Goal: Transaction & Acquisition: Purchase product/service

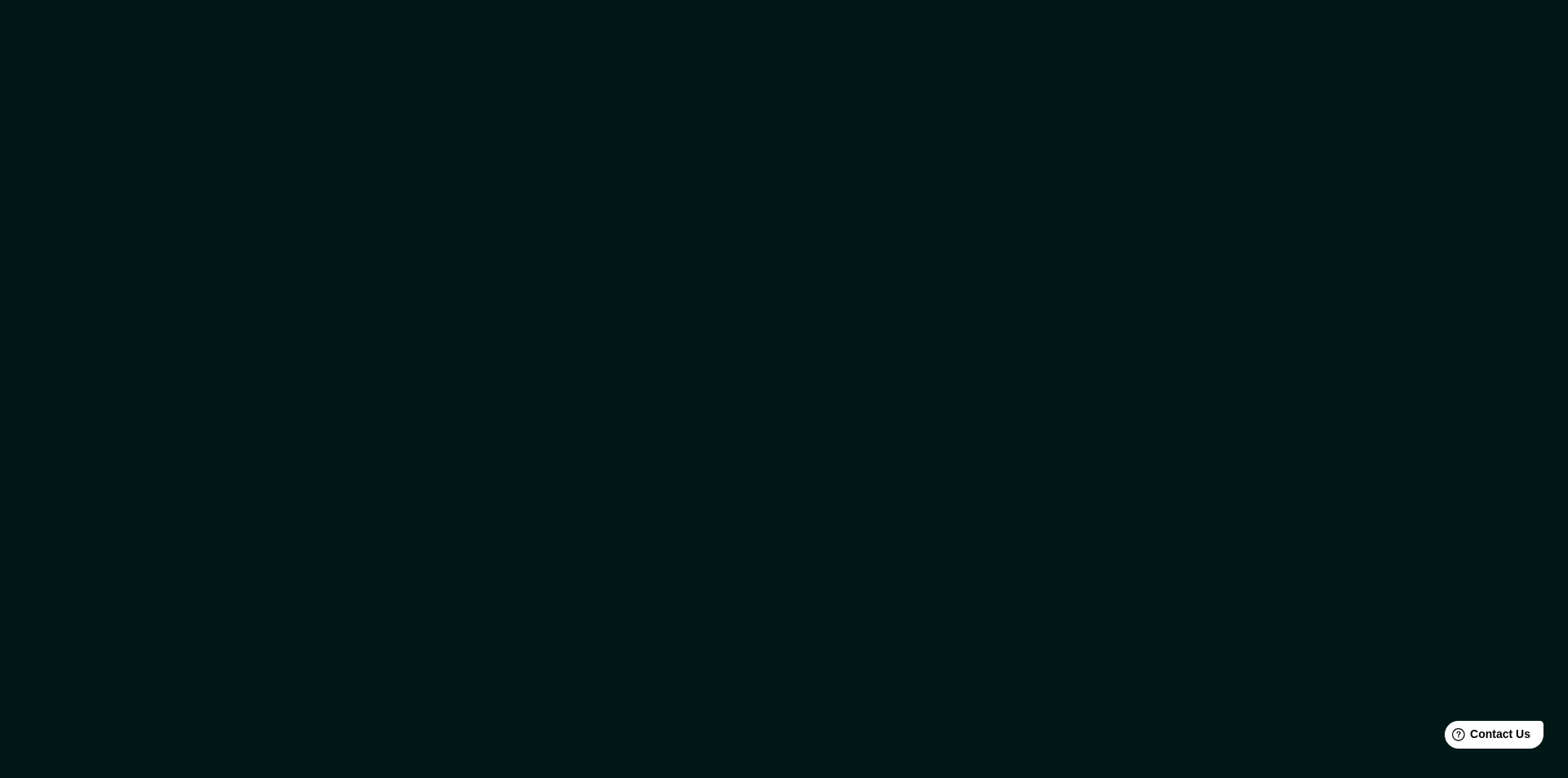
click at [967, 479] on div at bounding box center [784, 389] width 1568 height 778
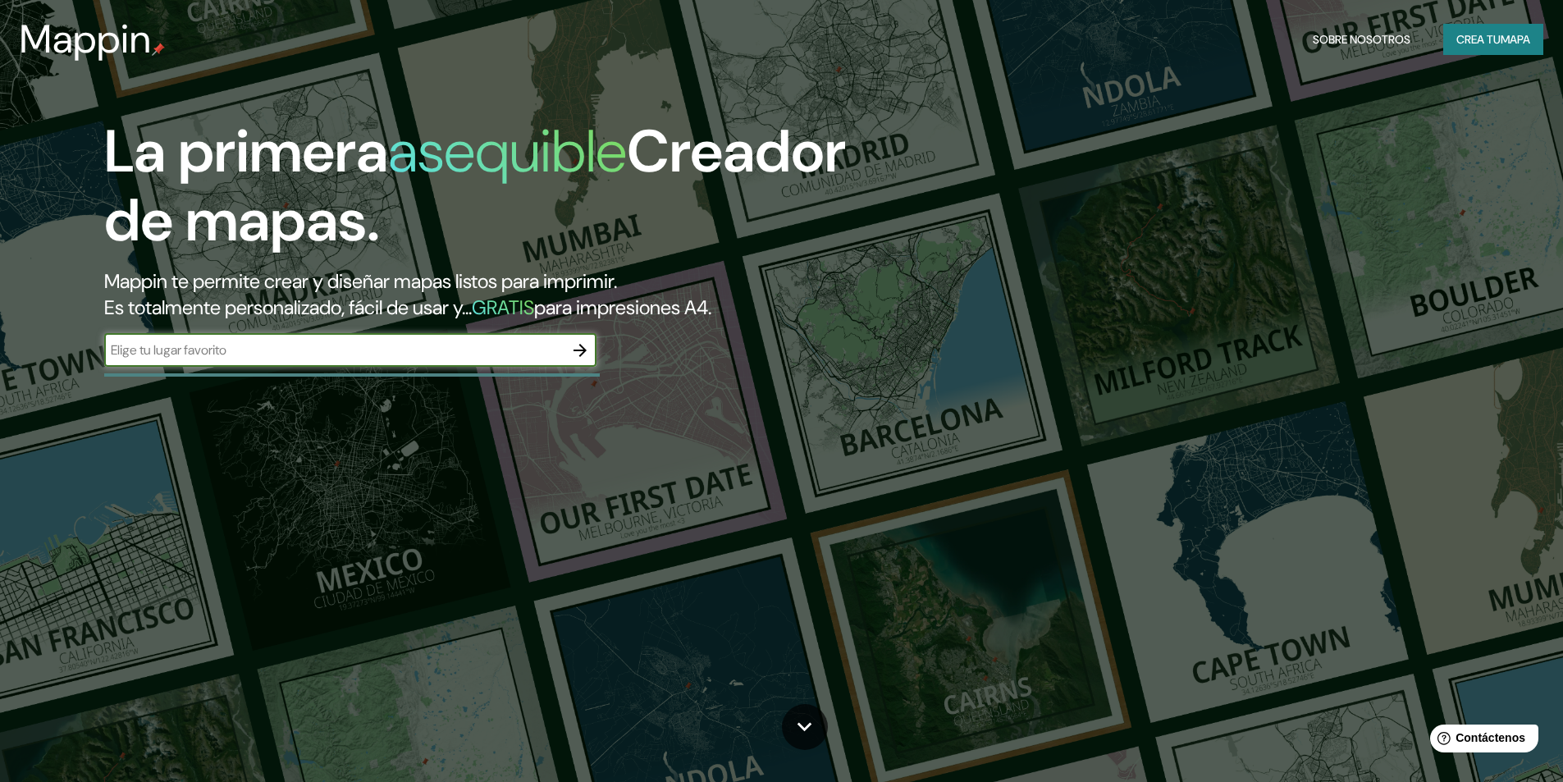
click at [1505, 41] on font "mapa" at bounding box center [1516, 39] width 30 height 15
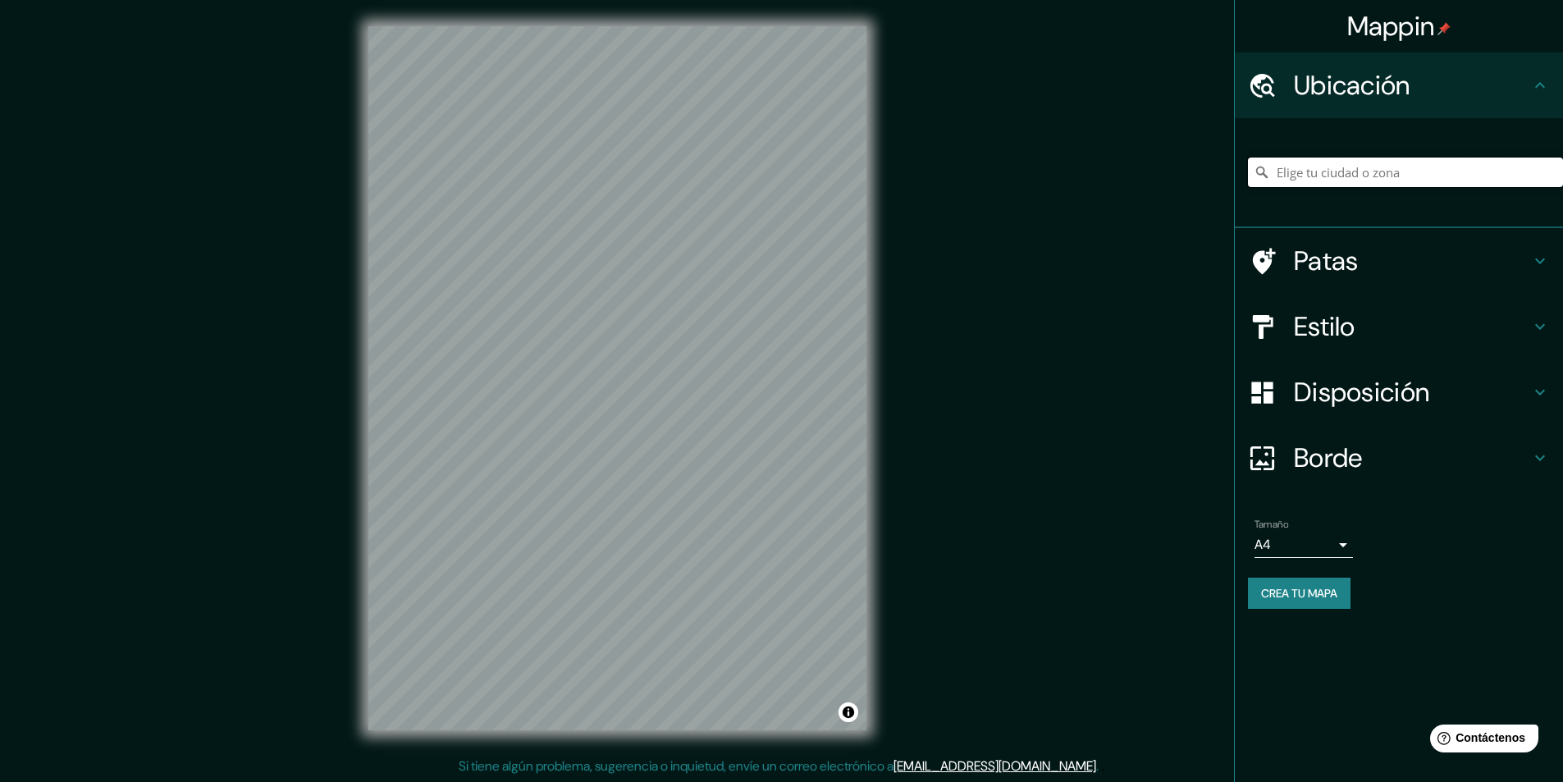
click at [1367, 172] on input "Elige tu ciudad o zona" at bounding box center [1405, 173] width 315 height 30
click at [1372, 167] on input "Elige tu ciudad o zona" at bounding box center [1405, 173] width 315 height 30
paste input "[URL][DOMAIN_NAME]"
click at [1443, 501] on ul "Ubicación [URL][DOMAIN_NAME] 3de En 23ste Linieregimentsplein 3d 8400 Ostende, …" at bounding box center [1399, 341] width 328 height 576
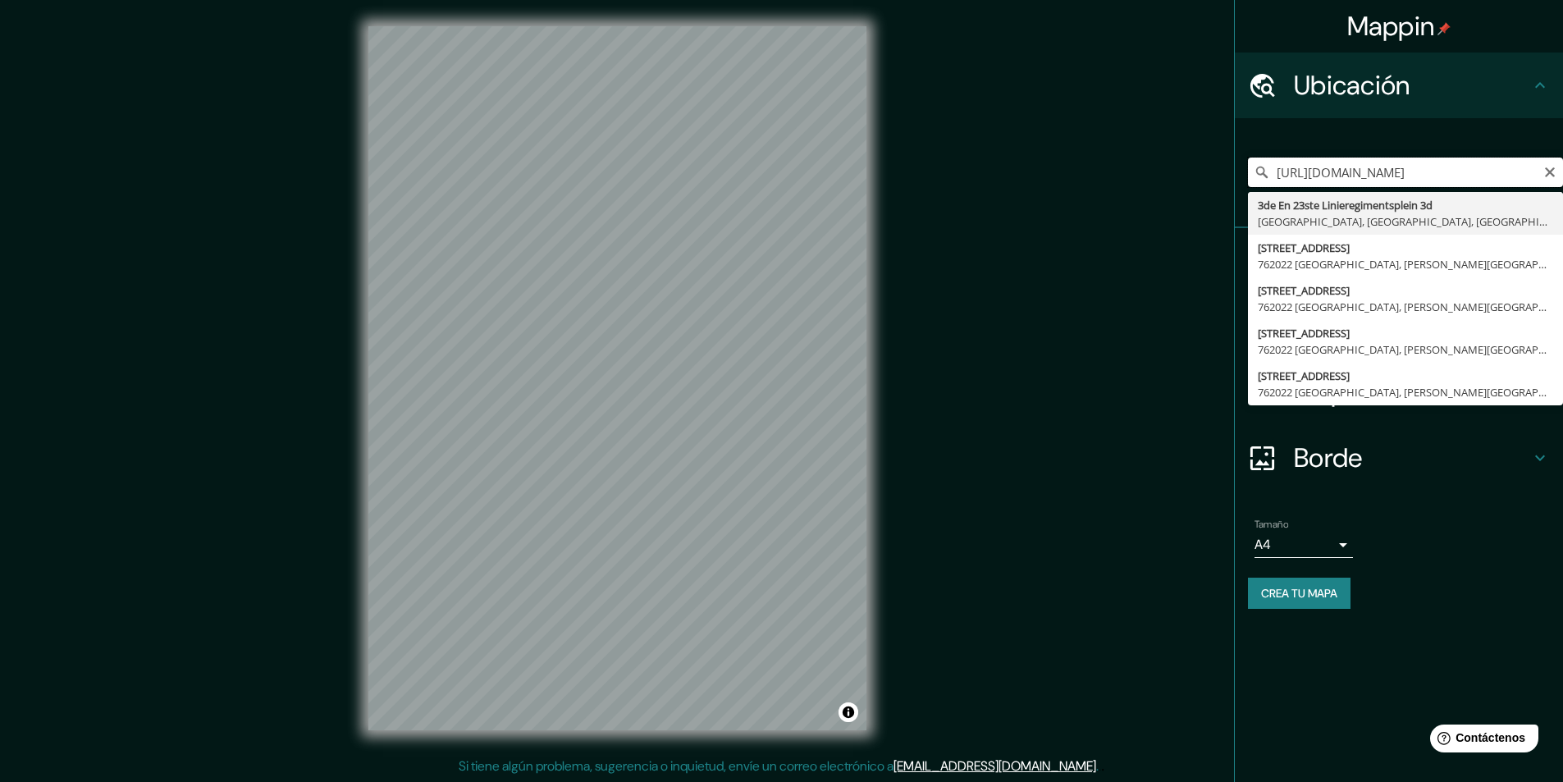
click at [1374, 179] on input "[URL][DOMAIN_NAME]" at bounding box center [1405, 173] width 315 height 30
drag, startPoint x: 1277, startPoint y: 174, endPoint x: 1610, endPoint y: 219, distance: 336.2
click at [1563, 219] on html "Mappin Ubicación [URL][DOMAIN_NAME] 3de En 23ste Linieregimentsplein 3d 8400 Os…" at bounding box center [781, 391] width 1563 height 782
type input "3de En 23ste Linieregimentsplein 3d, [GEOGRAPHIC_DATA], [GEOGRAPHIC_DATA], [GEO…"
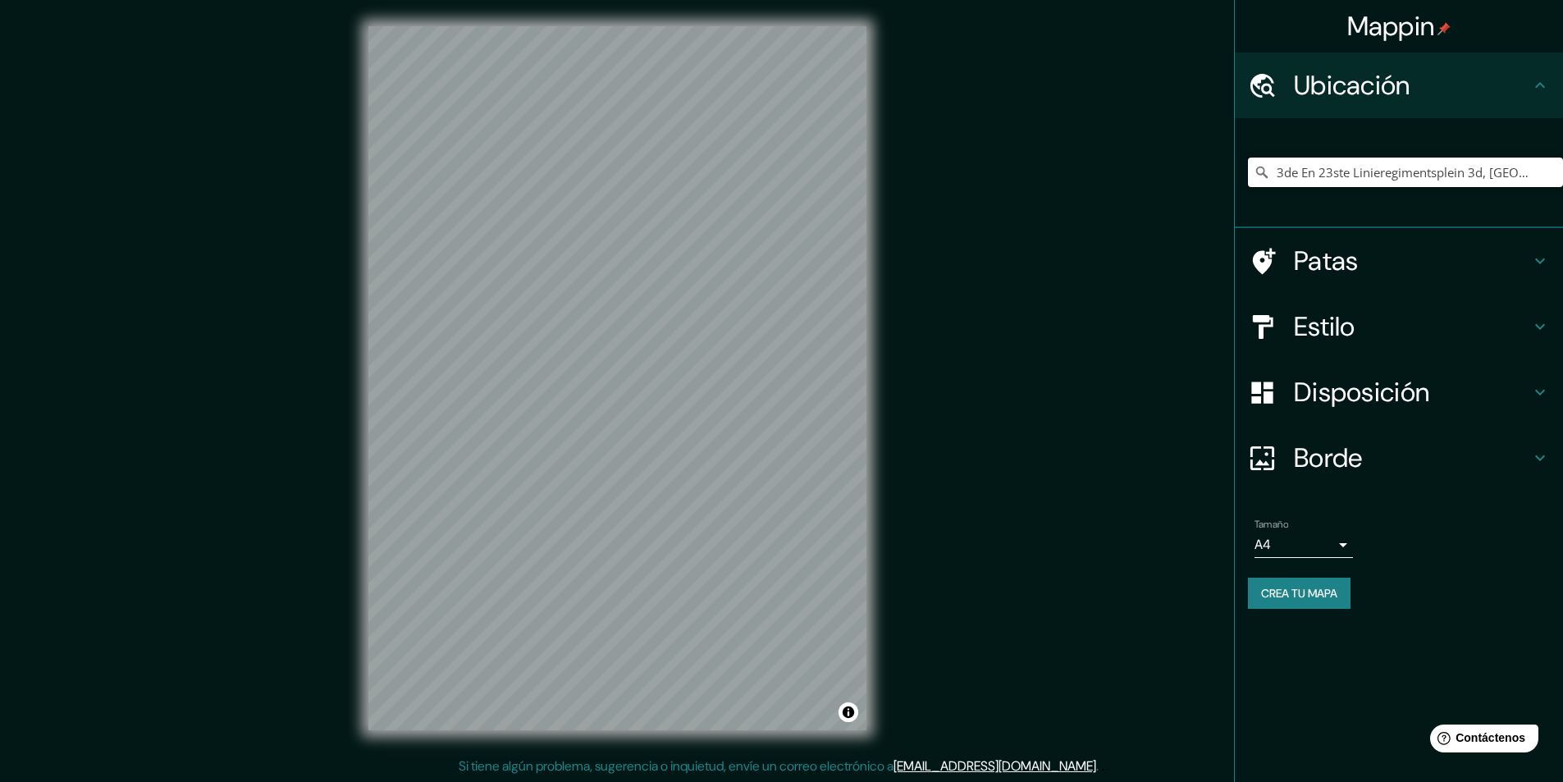
scroll to position [0, 198]
drag, startPoint x: 1279, startPoint y: 172, endPoint x: 1865, endPoint y: 257, distance: 592.9
click at [1563, 257] on html "Mappin Ubicación 3de En 23ste Linieregimentsplein 3d, [GEOGRAPHIC_DATA], [GEOGR…" at bounding box center [781, 391] width 1563 height 782
type input "[GEOGRAPHIC_DATA], [GEOGRAPHIC_DATA], [GEOGRAPHIC_DATA]"
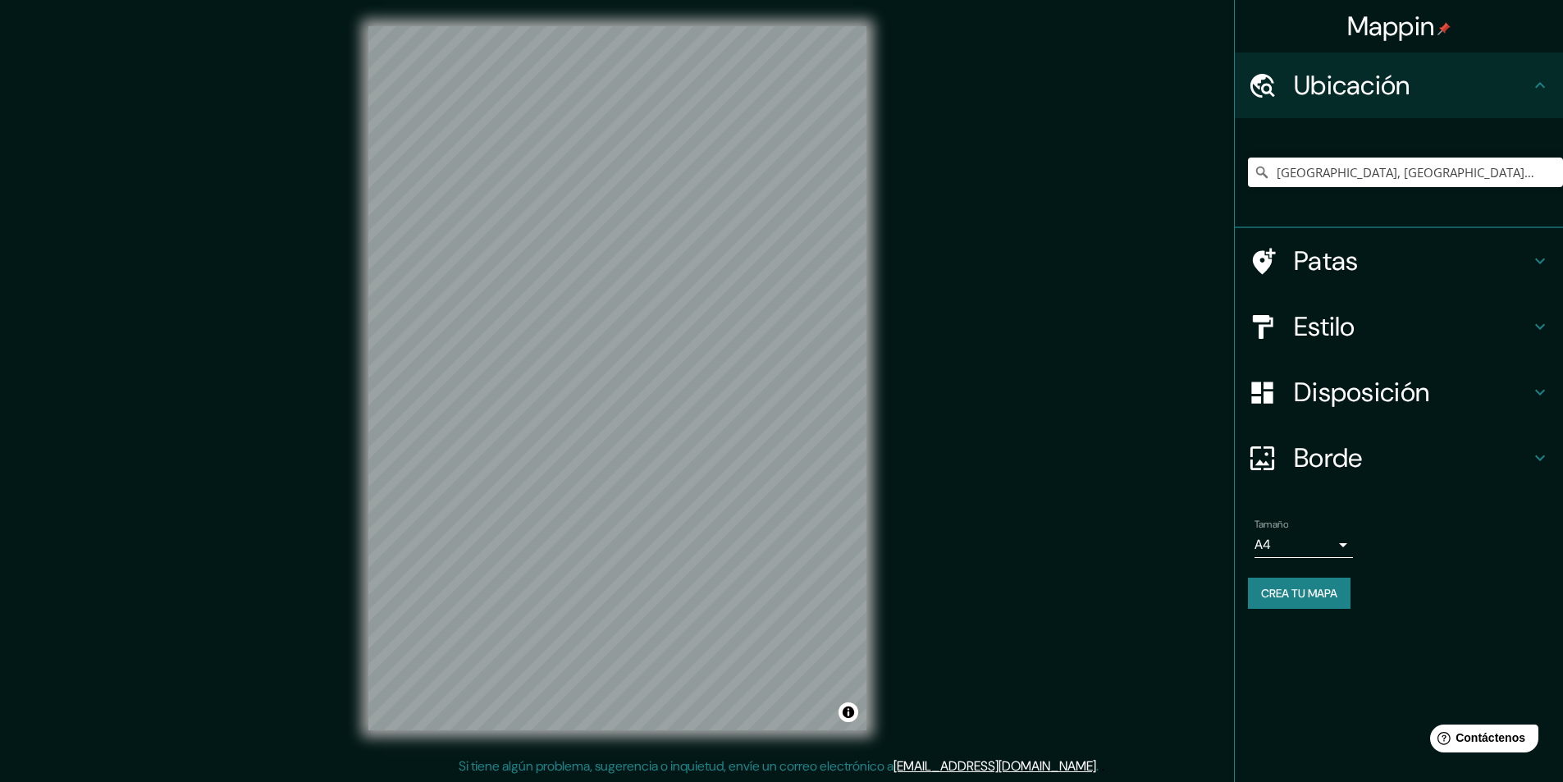
click at [1530, 327] on icon at bounding box center [1540, 327] width 20 height 20
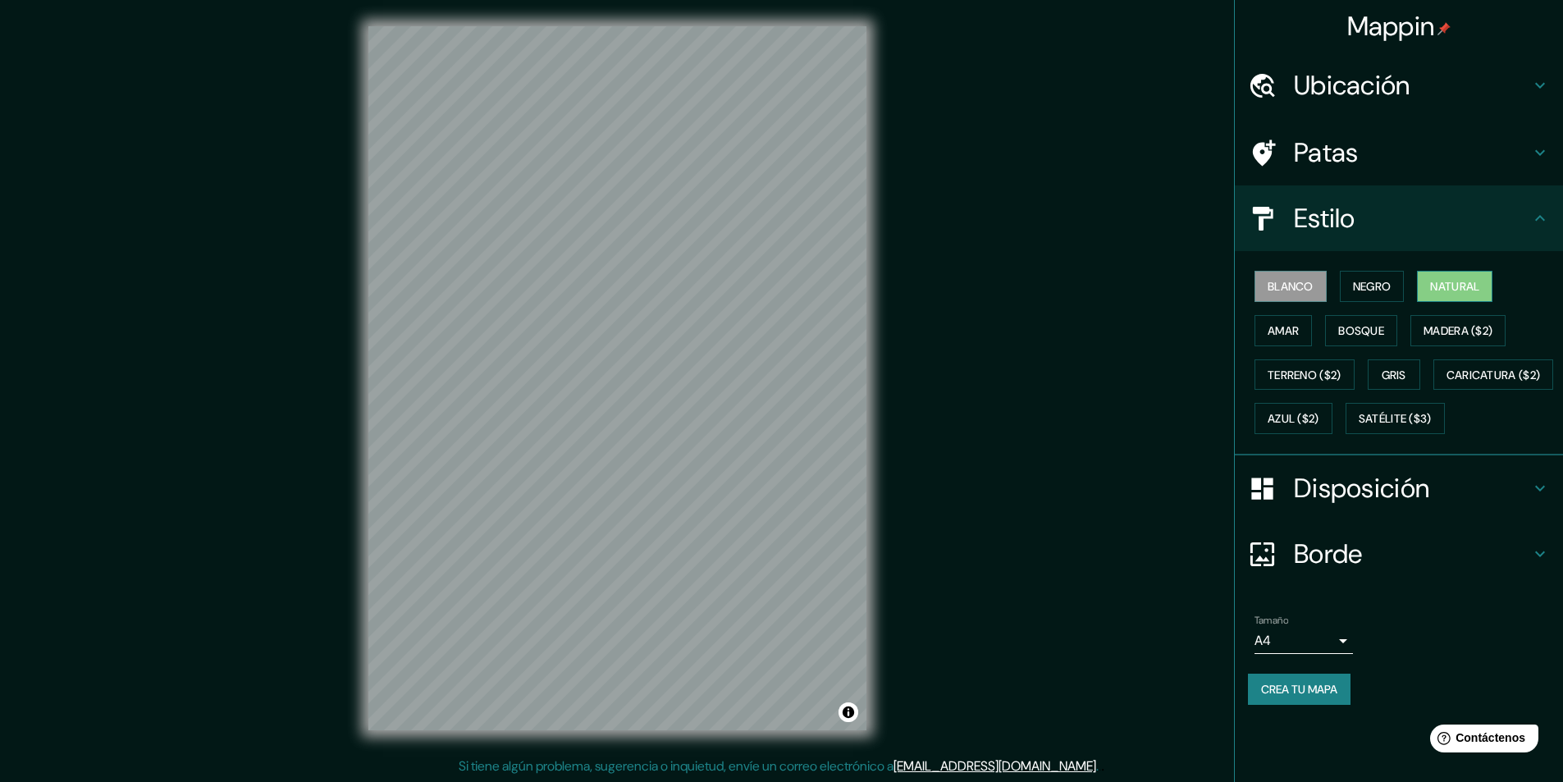
click at [1456, 289] on font "Natural" at bounding box center [1454, 286] width 49 height 15
click at [1282, 333] on font "Amar" at bounding box center [1283, 330] width 31 height 15
click at [1459, 290] on font "Natural" at bounding box center [1454, 286] width 49 height 15
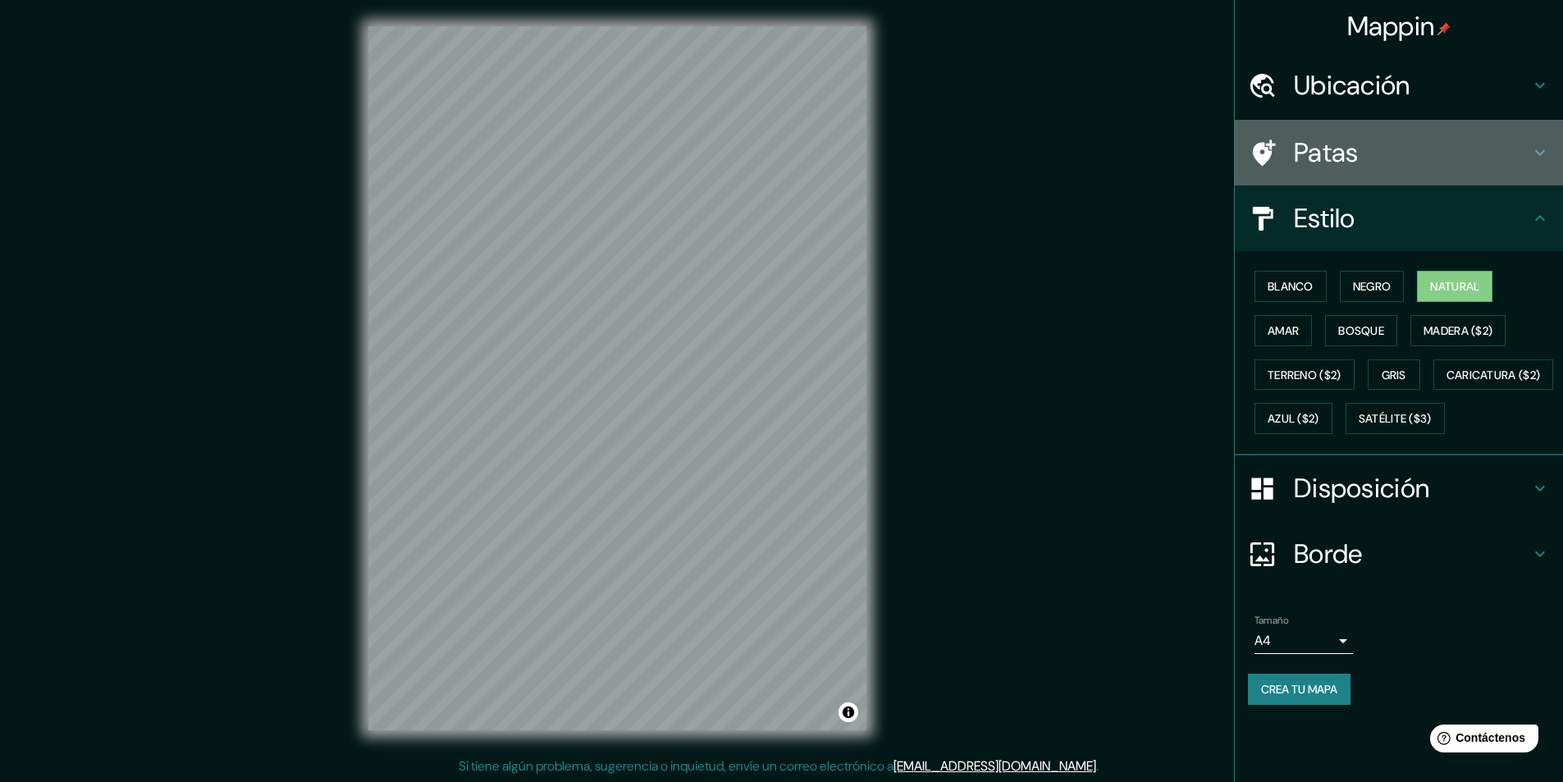
click at [1366, 151] on h4 "Patas" at bounding box center [1412, 152] width 236 height 33
